Goal: Task Accomplishment & Management: Manage account settings

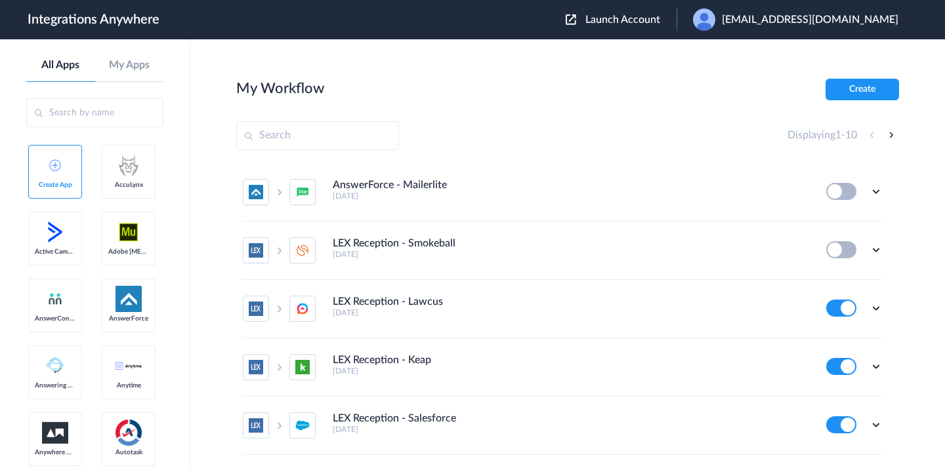
click at [636, 26] on div "Launch Account [EMAIL_ADDRESS][DOMAIN_NAME] My Account Logout" at bounding box center [739, 20] width 346 height 22
click at [576, 18] on img at bounding box center [571, 19] width 10 height 10
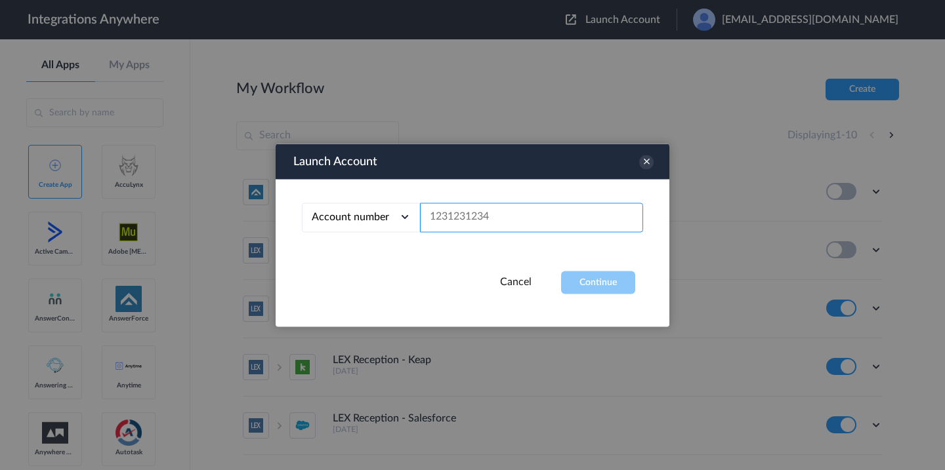
click at [474, 216] on input "text" at bounding box center [531, 218] width 223 height 30
paste input "9999000091"
type input "9999000091"
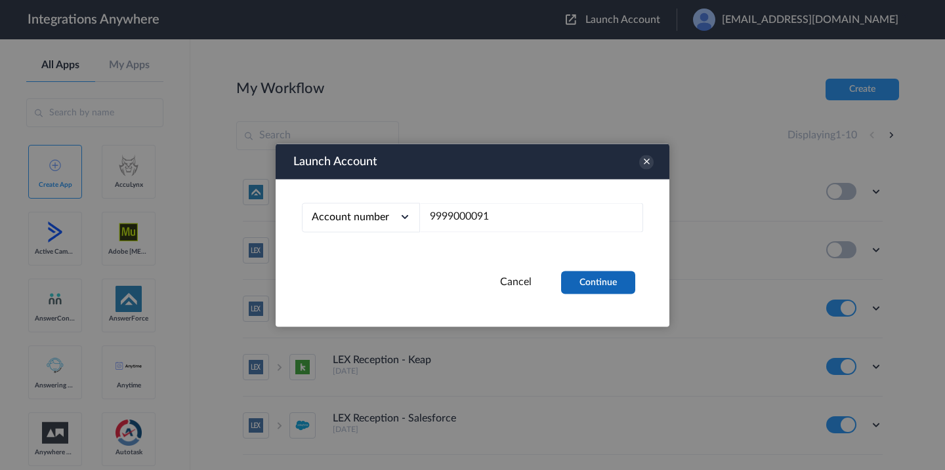
click at [589, 288] on button "Continue" at bounding box center [598, 282] width 74 height 23
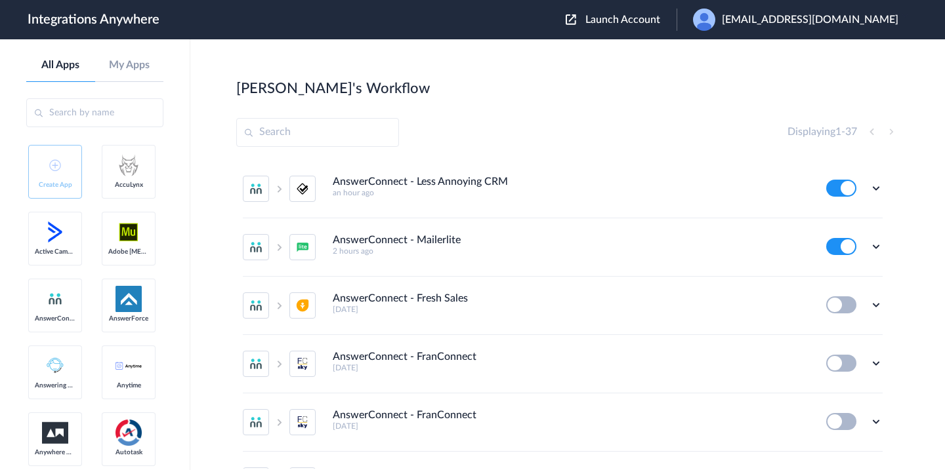
scroll to position [3, 0]
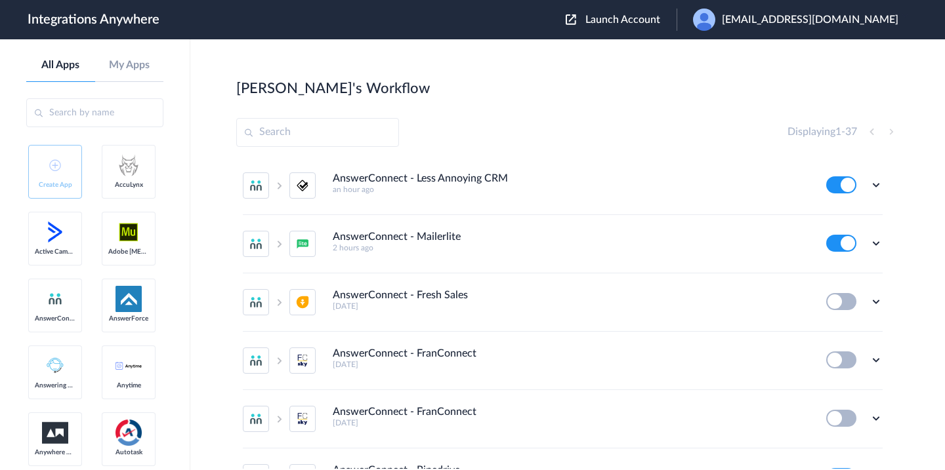
click at [309, 130] on input "text" at bounding box center [317, 132] width 163 height 29
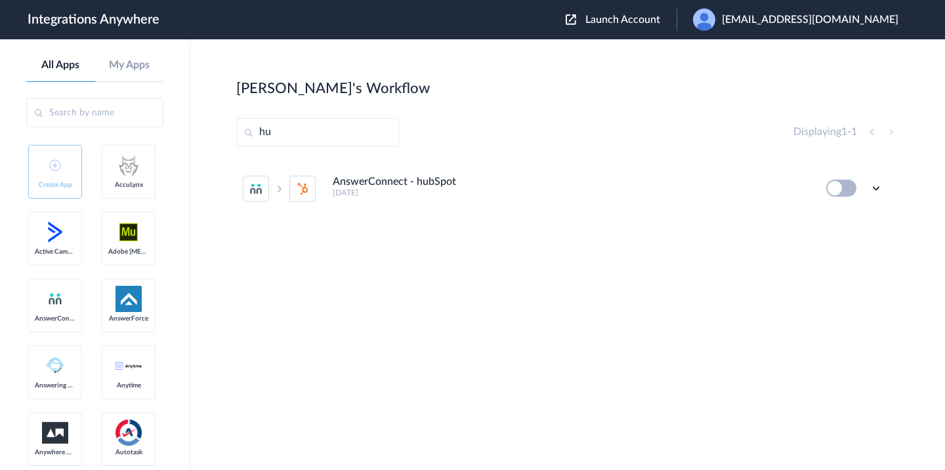
scroll to position [0, 0]
type input "hu"
click at [876, 188] on icon at bounding box center [875, 188] width 13 height 13
click at [831, 274] on li "Delete" at bounding box center [839, 267] width 85 height 24
click at [826, 270] on span "Are you sure?" at bounding box center [830, 272] width 47 height 20
